Goal: Task Accomplishment & Management: Manage account settings

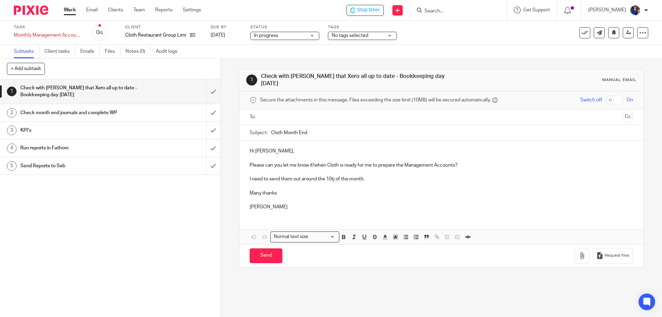
click at [106, 111] on h1 "Check month end journals and complete WP" at bounding box center [79, 113] width 119 height 10
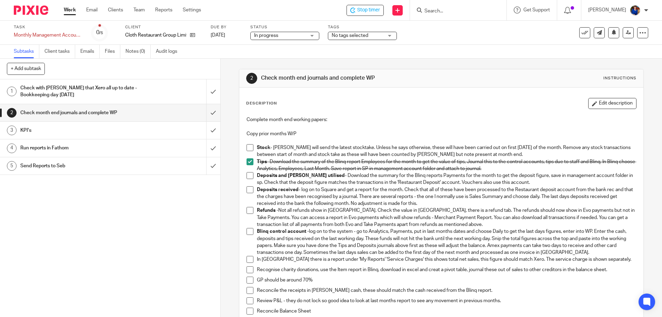
click at [248, 190] on span at bounding box center [250, 189] width 7 height 7
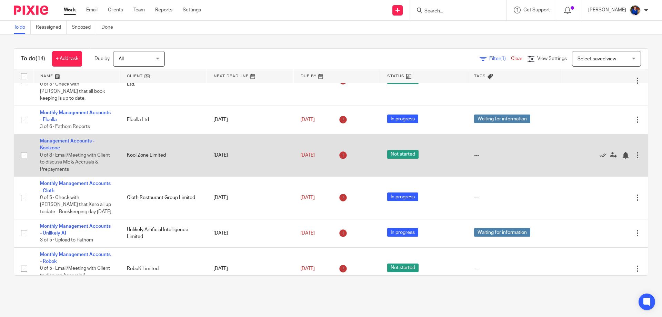
scroll to position [28, 0]
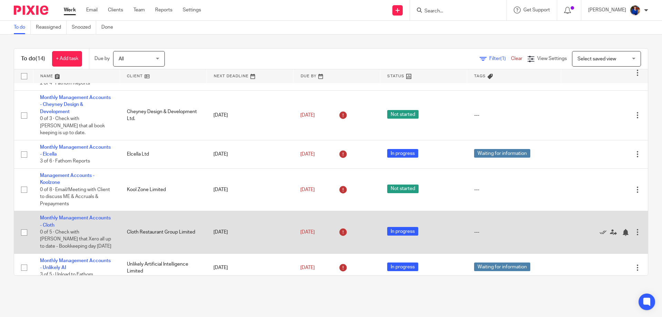
click at [79, 211] on td "Monthly Management Accounts - Cloth 0 of 5 · Check with Natasha that Xero all u…" at bounding box center [76, 232] width 87 height 42
click at [92, 216] on link "Monthly Management Accounts - Cloth" at bounding box center [75, 222] width 71 height 12
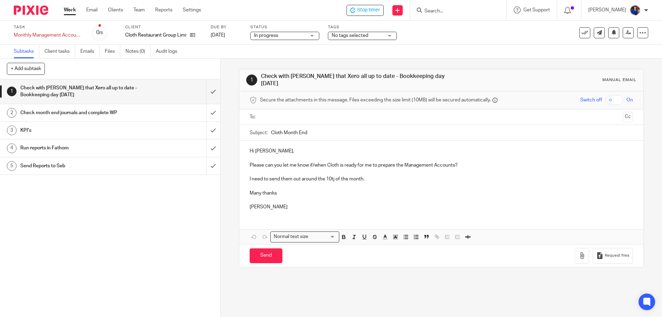
click at [49, 112] on h1 "Check month end journals and complete WP" at bounding box center [79, 113] width 119 height 10
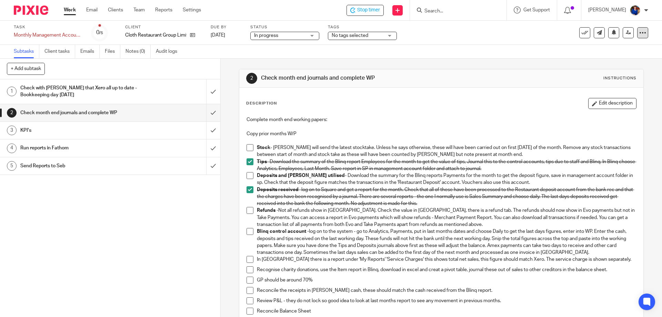
click at [641, 36] on icon at bounding box center [643, 32] width 7 height 7
click at [28, 128] on h1 "KPI's" at bounding box center [79, 130] width 119 height 10
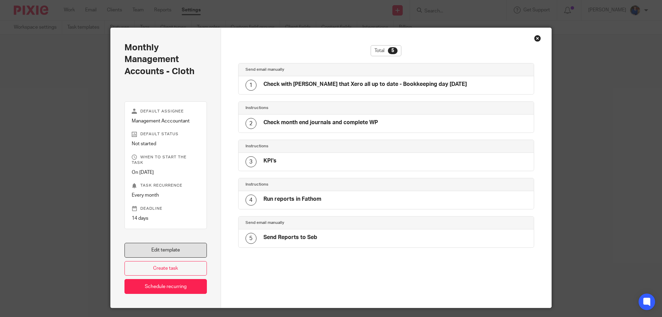
click at [187, 246] on link "Edit template" at bounding box center [166, 250] width 82 height 15
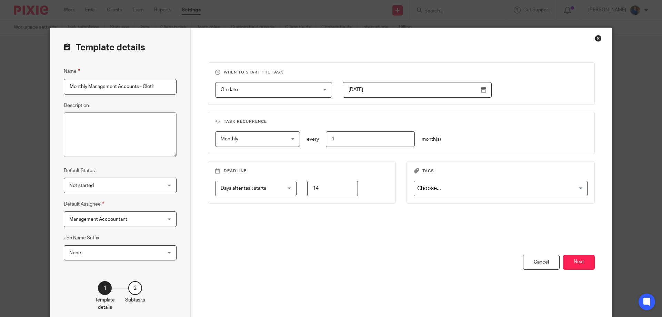
click at [570, 258] on button "Next" at bounding box center [579, 262] width 32 height 15
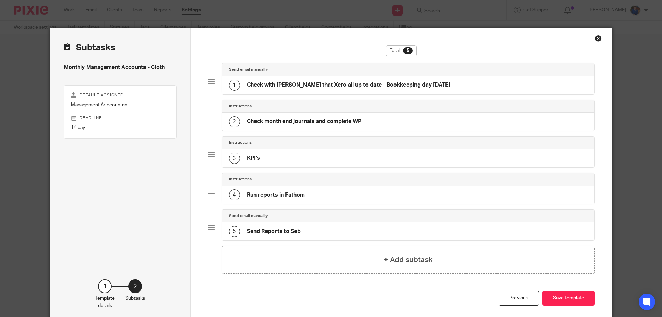
click at [302, 126] on div "2 Check month end journals and complete WP" at bounding box center [295, 121] width 132 height 11
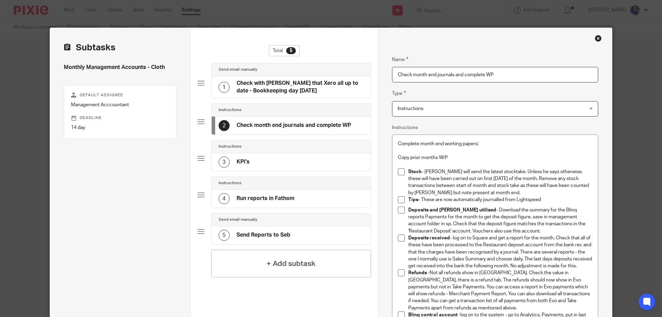
click at [444, 208] on strong "Deposits and [PERSON_NAME] utilised" at bounding box center [452, 210] width 88 height 5
drag, startPoint x: 481, startPoint y: 207, endPoint x: 484, endPoint y: 207, distance: 3.5
click at [481, 207] on p "Deposits and vouchers utilised - Download the summary for the Blinq reports Pay…" at bounding box center [500, 221] width 184 height 28
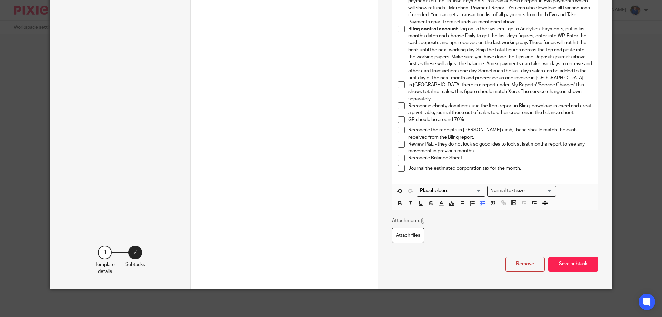
click at [577, 268] on button "Save subtask" at bounding box center [574, 264] width 50 height 15
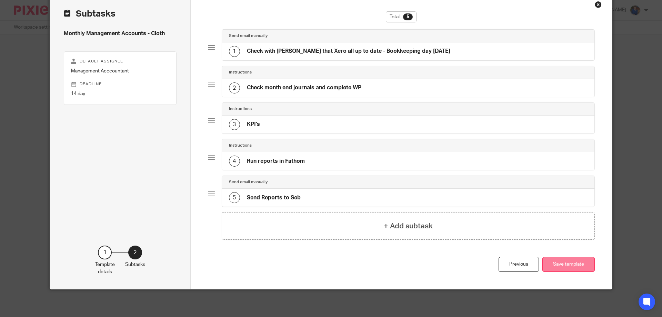
click at [564, 267] on button "Save template" at bounding box center [569, 264] width 52 height 15
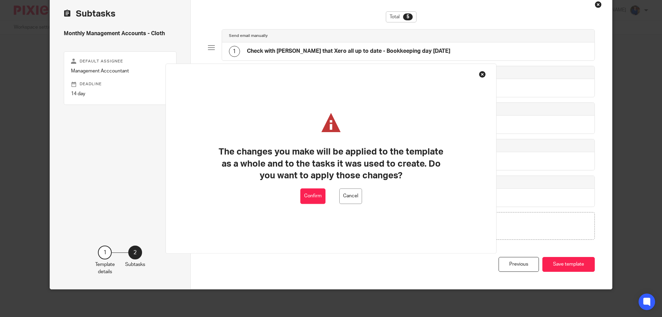
drag, startPoint x: 320, startPoint y: 194, endPoint x: 279, endPoint y: 131, distance: 74.4
click at [320, 194] on button "Confirm" at bounding box center [312, 196] width 25 height 16
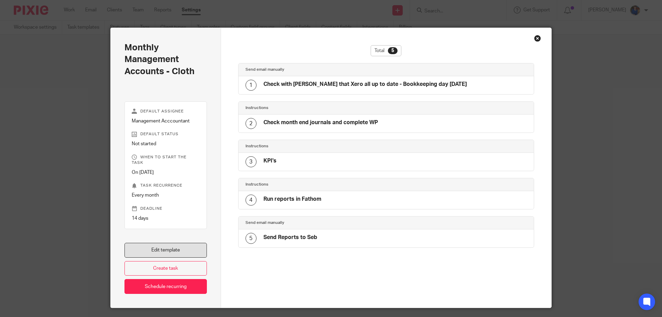
click at [175, 246] on link "Edit template" at bounding box center [166, 250] width 82 height 15
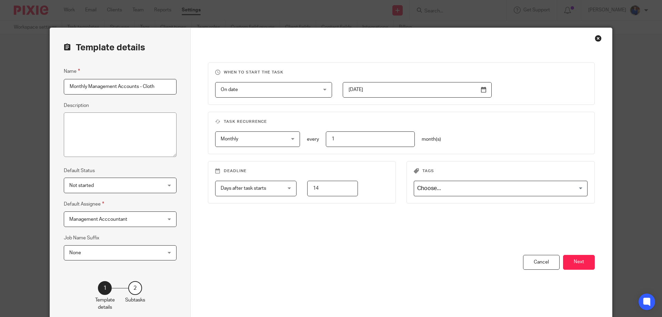
click at [580, 267] on button "Next" at bounding box center [579, 262] width 32 height 15
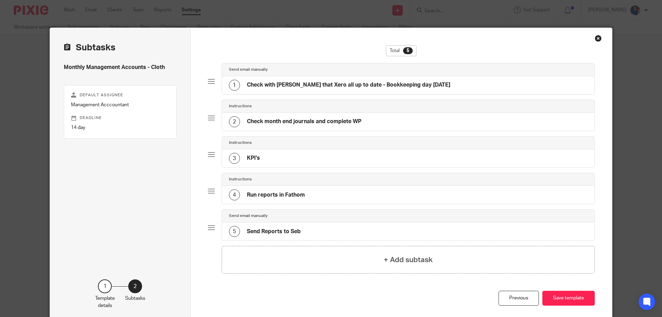
click at [289, 195] on h4 "Run reports in Fathom" at bounding box center [276, 194] width 58 height 7
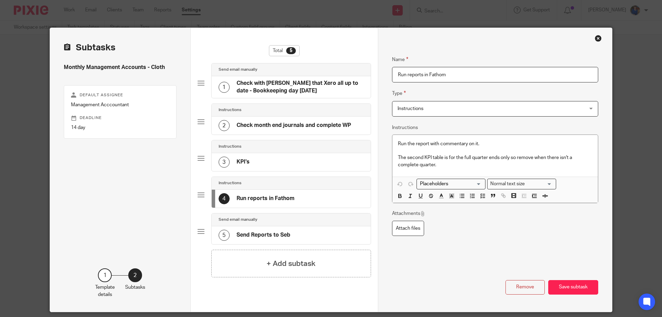
click at [283, 158] on div "3 KPI's" at bounding box center [291, 162] width 159 height 18
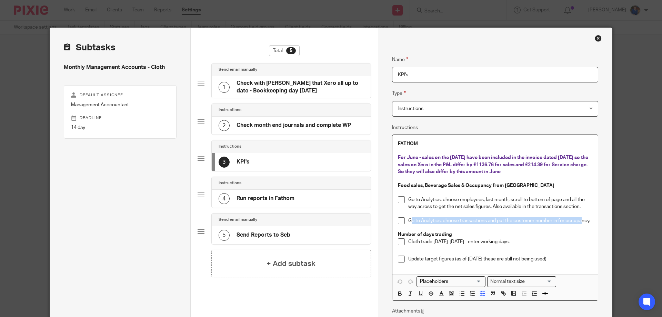
drag, startPoint x: 408, startPoint y: 220, endPoint x: 580, endPoint y: 223, distance: 172.2
click at [580, 223] on p "Go to Analytics, choose transactions and put the customer number in for occupan…" at bounding box center [500, 220] width 184 height 7
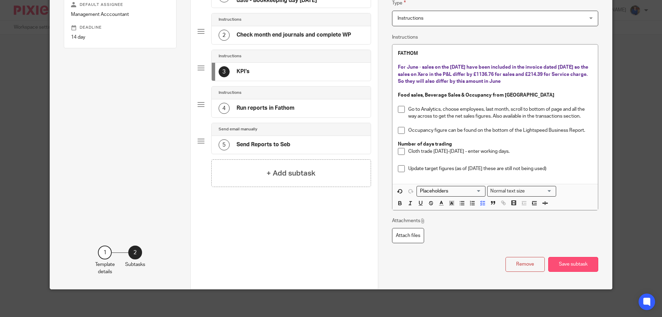
click at [569, 266] on button "Save subtask" at bounding box center [574, 264] width 50 height 15
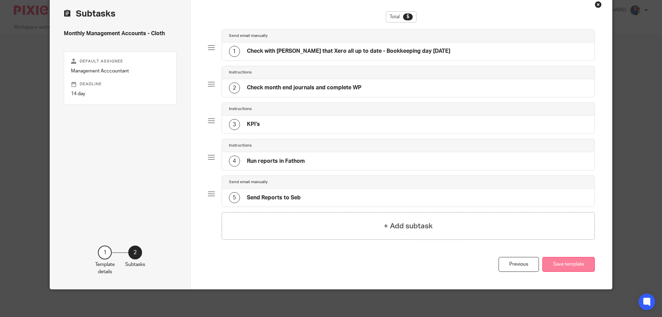
click at [558, 265] on button "Save template" at bounding box center [569, 264] width 52 height 15
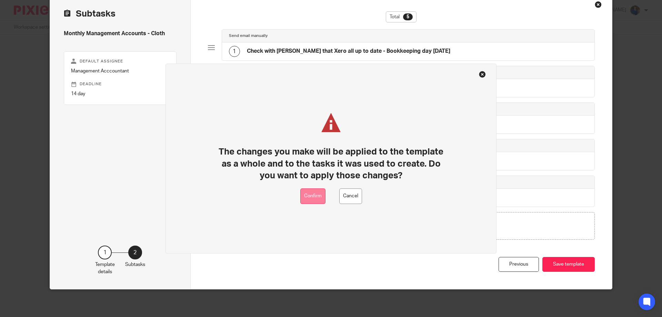
click at [314, 197] on button "Confirm" at bounding box center [312, 196] width 25 height 16
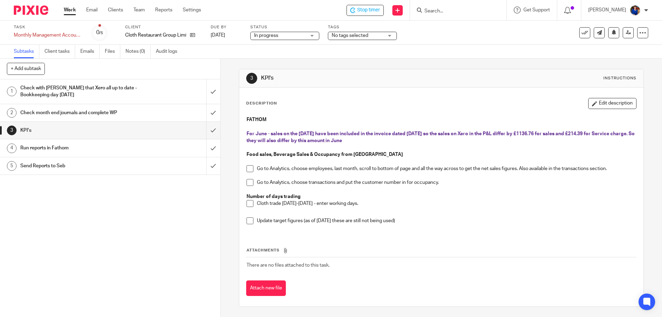
click at [248, 182] on span at bounding box center [250, 182] width 7 height 7
drag, startPoint x: 72, startPoint y: 112, endPoint x: 95, endPoint y: 106, distance: 24.1
click at [72, 112] on h1 "Check month end journals and complete WP" at bounding box center [79, 113] width 119 height 10
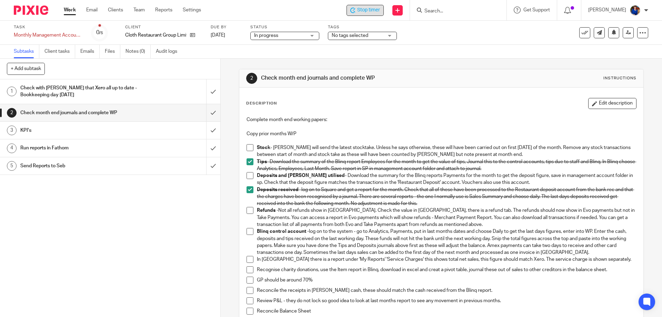
click at [368, 8] on span "Stop timer" at bounding box center [368, 10] width 23 height 7
